Goal: Find specific page/section: Find specific page/section

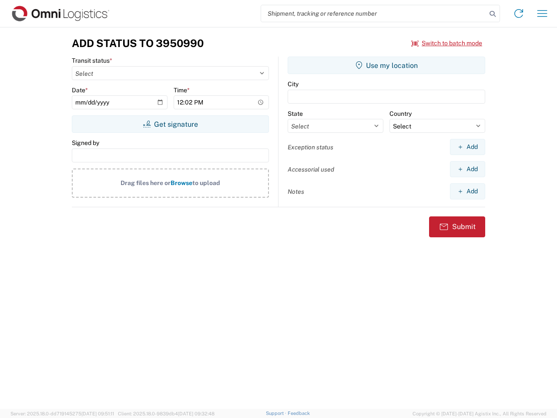
click at [374, 13] on input "search" at bounding box center [373, 13] width 225 height 17
click at [492, 14] on icon at bounding box center [492, 14] width 12 height 12
click at [519, 13] on icon at bounding box center [519, 14] width 14 height 14
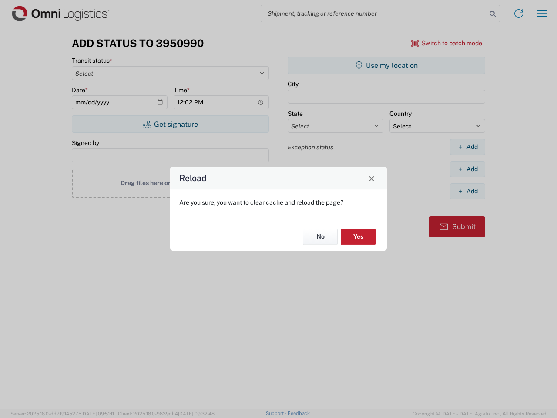
click at [542, 13] on div "Reload Are you sure, you want to clear cache and reload the page? No Yes" at bounding box center [278, 209] width 557 height 418
click at [447, 43] on div "Reload Are you sure, you want to clear cache and reload the page? No Yes" at bounding box center [278, 209] width 557 height 418
click at [170, 124] on div "Reload Are you sure, you want to clear cache and reload the page? No Yes" at bounding box center [278, 209] width 557 height 418
click at [386, 65] on div "Reload Are you sure, you want to clear cache and reload the page? No Yes" at bounding box center [278, 209] width 557 height 418
click at [467, 147] on div "Reload Are you sure, you want to clear cache and reload the page? No Yes" at bounding box center [278, 209] width 557 height 418
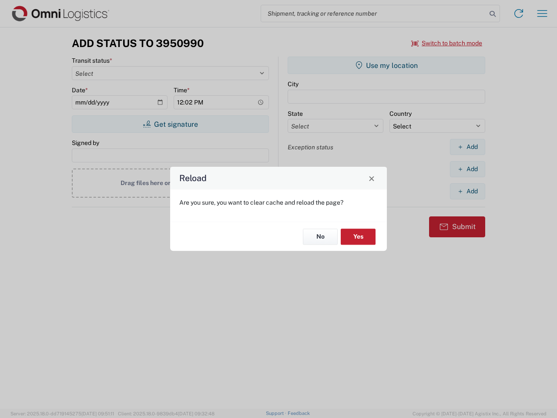
click at [467, 169] on div "Reload Are you sure, you want to clear cache and reload the page? No Yes" at bounding box center [278, 209] width 557 height 418
click at [467, 191] on div "Reload Are you sure, you want to clear cache and reload the page? No Yes" at bounding box center [278, 209] width 557 height 418
